Goal: Task Accomplishment & Management: Use online tool/utility

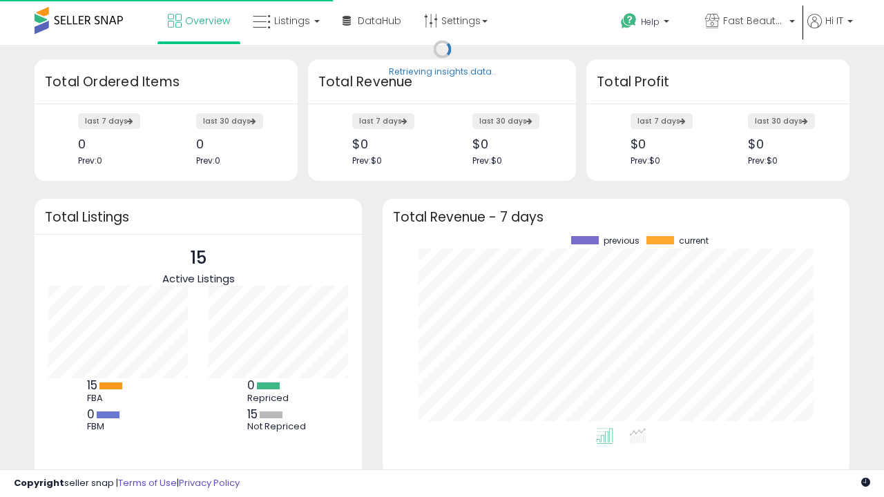
scroll to position [192, 439]
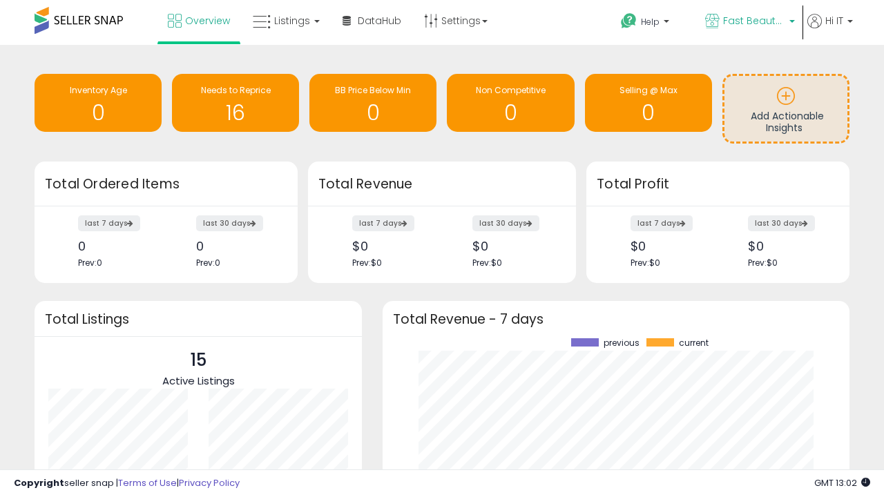
click at [748, 22] on span "Fast Beauty ([GEOGRAPHIC_DATA])" at bounding box center [754, 21] width 62 height 14
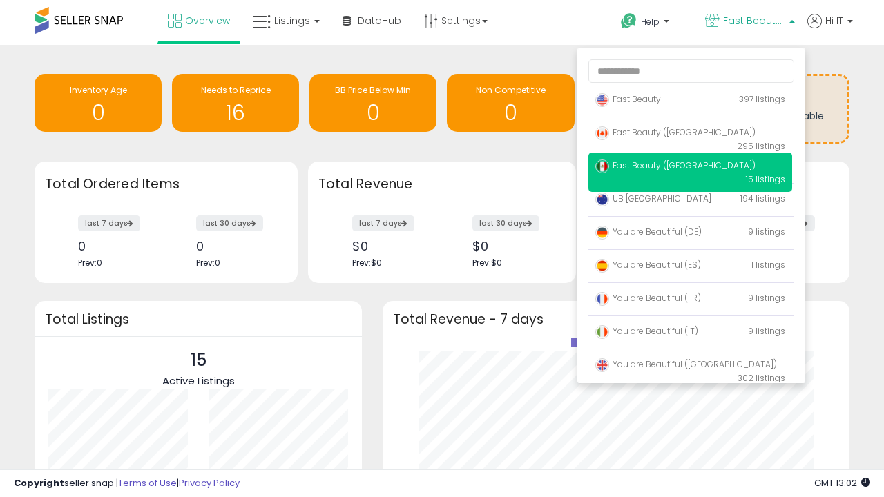
click at [690, 101] on p "Fast Beauty 397 listings" at bounding box center [690, 100] width 204 height 28
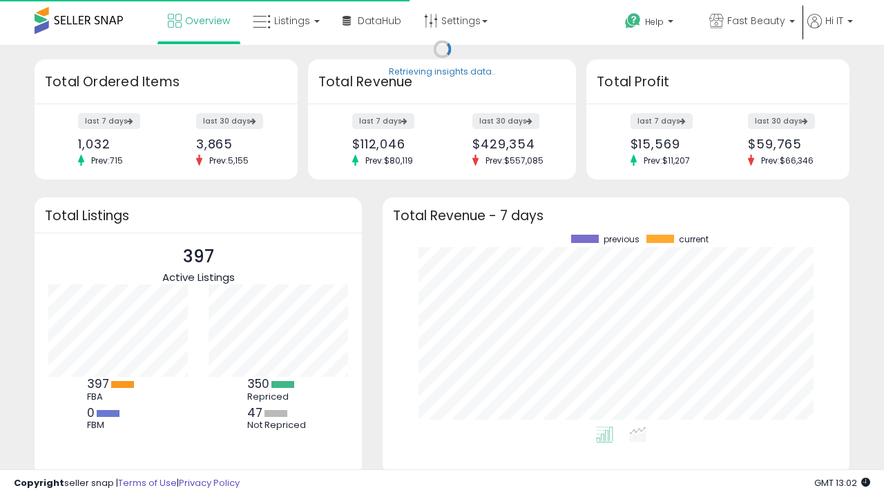
scroll to position [192, 439]
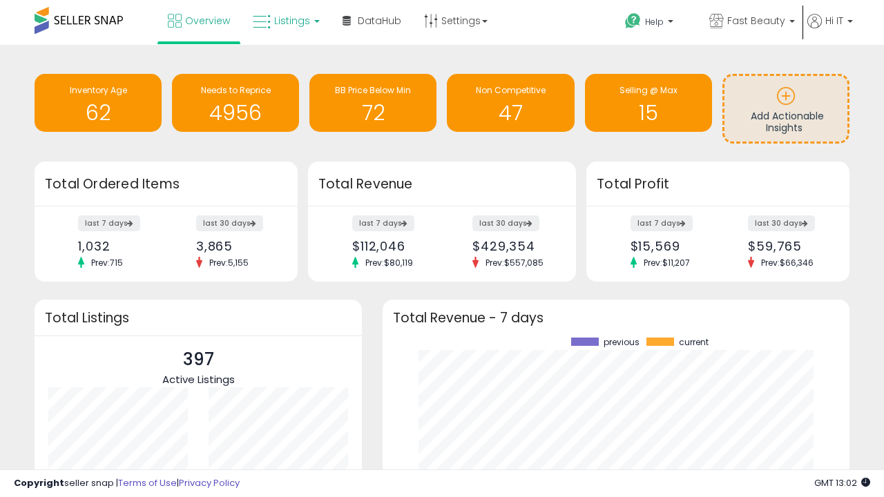
click at [284, 21] on span "Listings" at bounding box center [292, 21] width 36 height 14
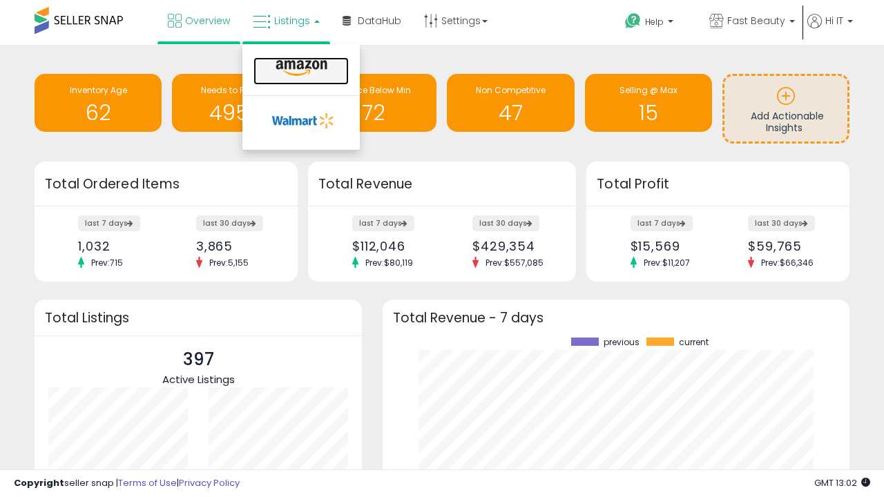
click at [300, 68] on icon at bounding box center [301, 68] width 60 height 18
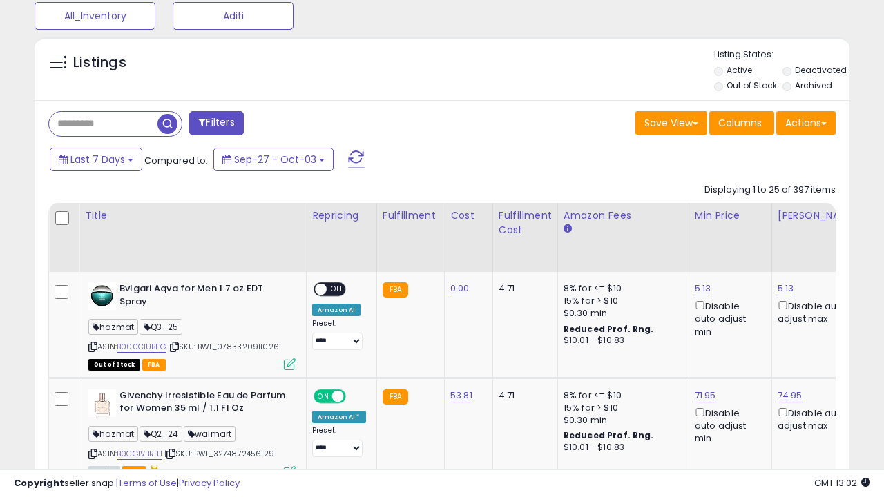
scroll to position [0, 10]
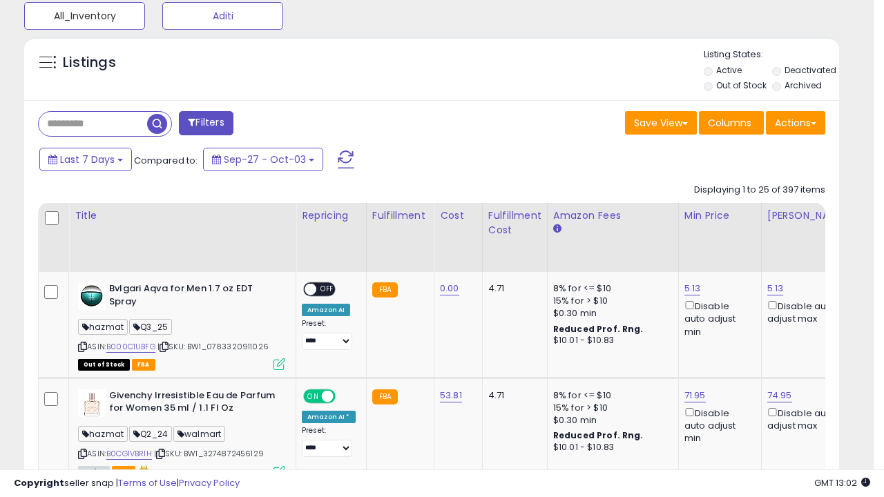
click at [84, 14] on button "All_Inventory" at bounding box center [84, 16] width 121 height 28
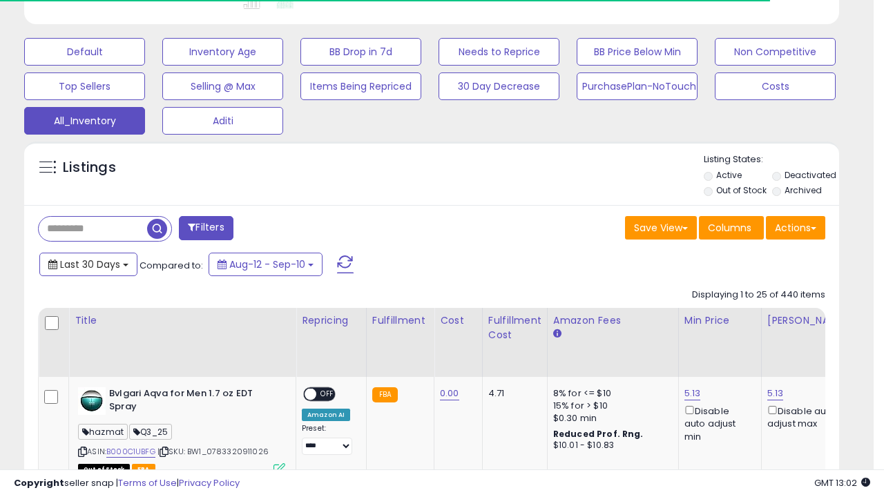
click at [88, 263] on span "Last 30 Days" at bounding box center [90, 265] width 60 height 14
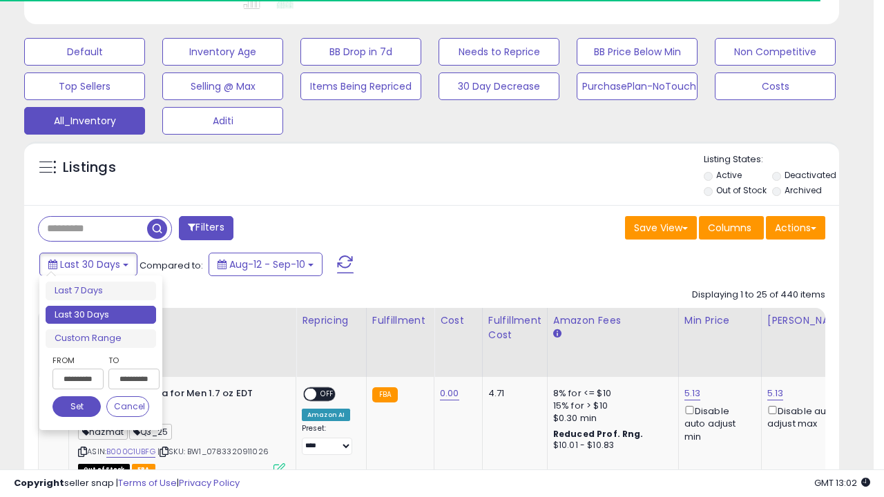
click at [101, 315] on li "Last 30 Days" at bounding box center [101, 315] width 110 height 19
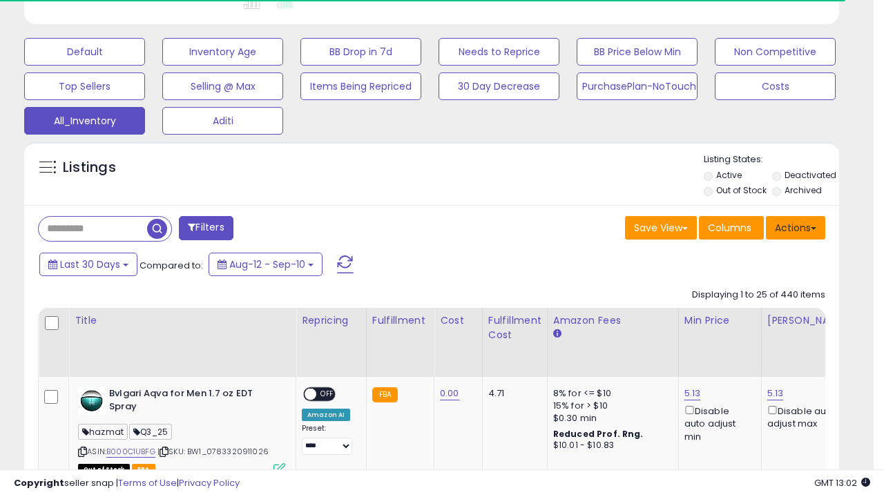
click at [795, 226] on button "Actions" at bounding box center [795, 227] width 59 height 23
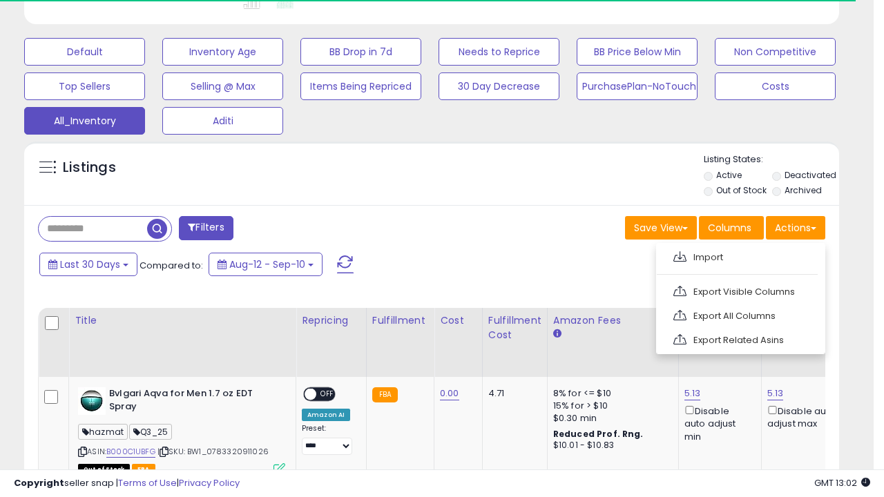
click at [739, 314] on link "Export All Columns" at bounding box center [738, 315] width 151 height 21
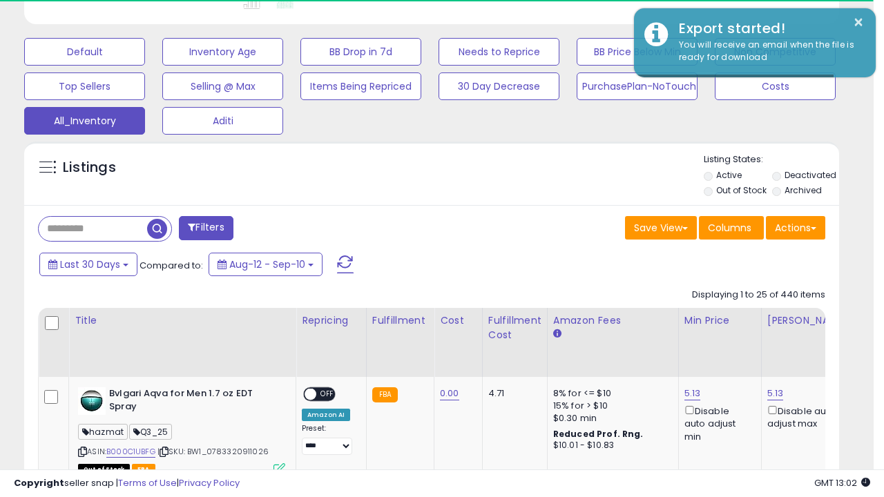
scroll to position [283, 471]
